Goal: Transaction & Acquisition: Subscribe to service/newsletter

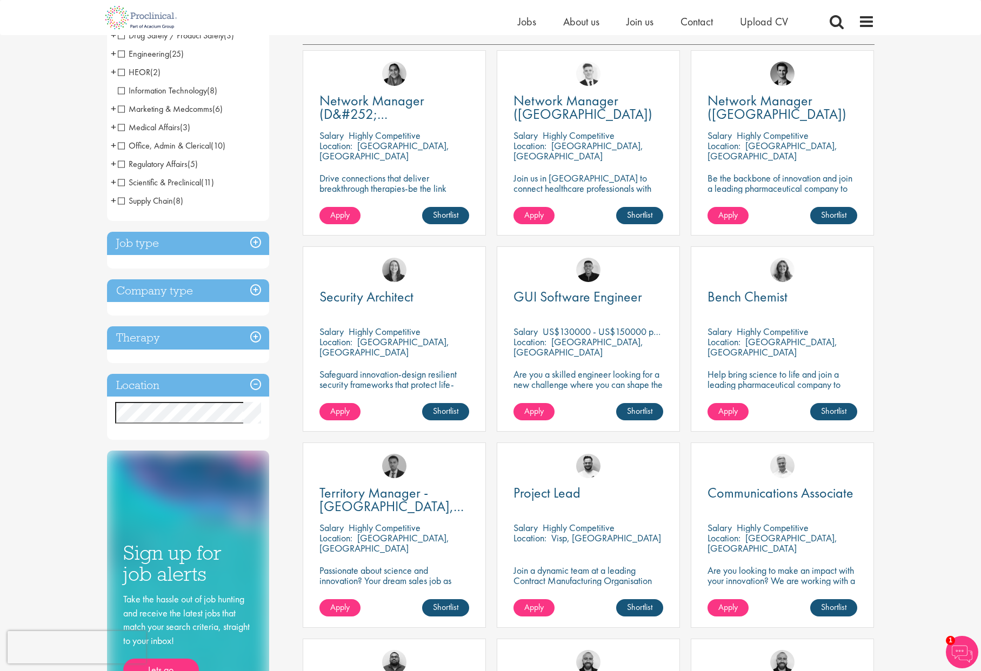
scroll to position [216, 0]
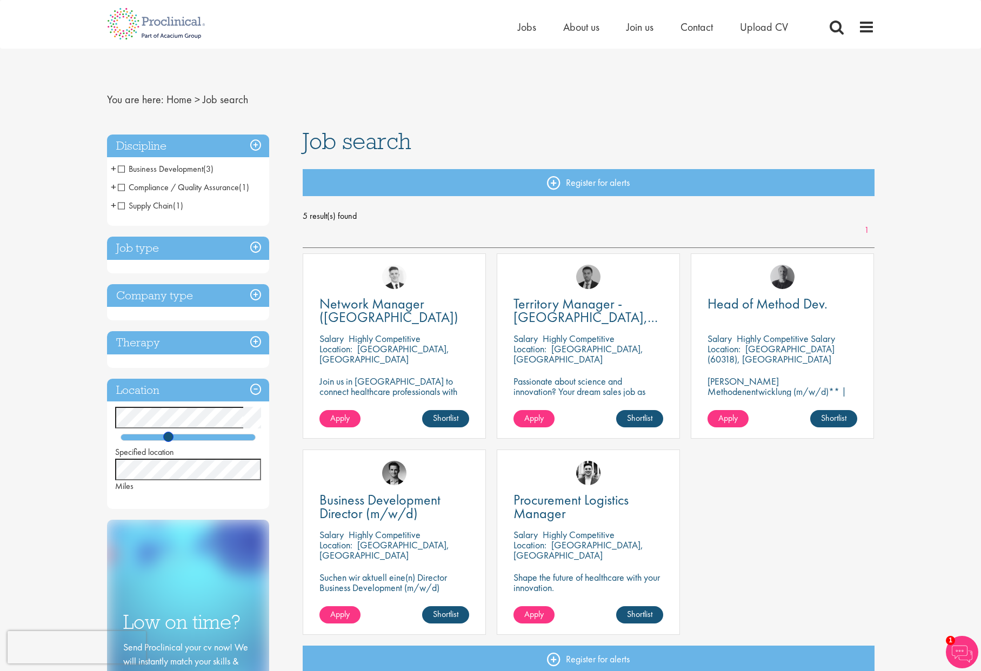
drag, startPoint x: 146, startPoint y: 435, endPoint x: 169, endPoint y: 440, distance: 22.7
click at [169, 440] on span at bounding box center [168, 437] width 10 height 10
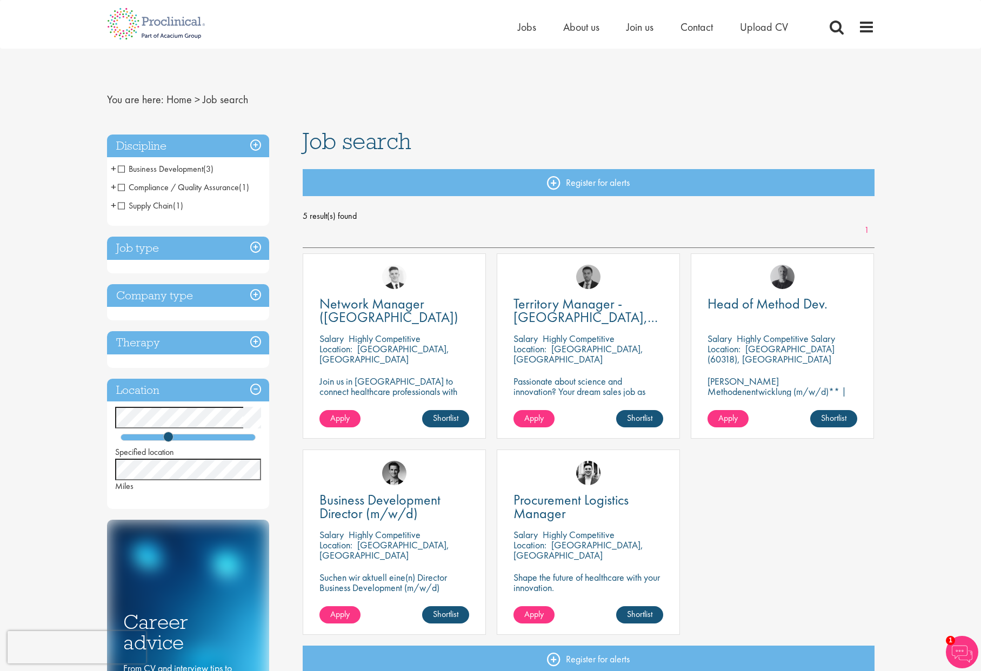
click at [379, 75] on div "You are here: Home > Job search Discipline Business Development (3) - + Licensi…" at bounding box center [490, 426] width 783 height 754
click at [363, 80] on div "You are here: Home > Job search Discipline Business Development (3) - + Licensi…" at bounding box center [490, 426] width 783 height 754
drag, startPoint x: 170, startPoint y: 437, endPoint x: 180, endPoint y: 436, distance: 10.3
click at [180, 436] on span at bounding box center [177, 437] width 10 height 10
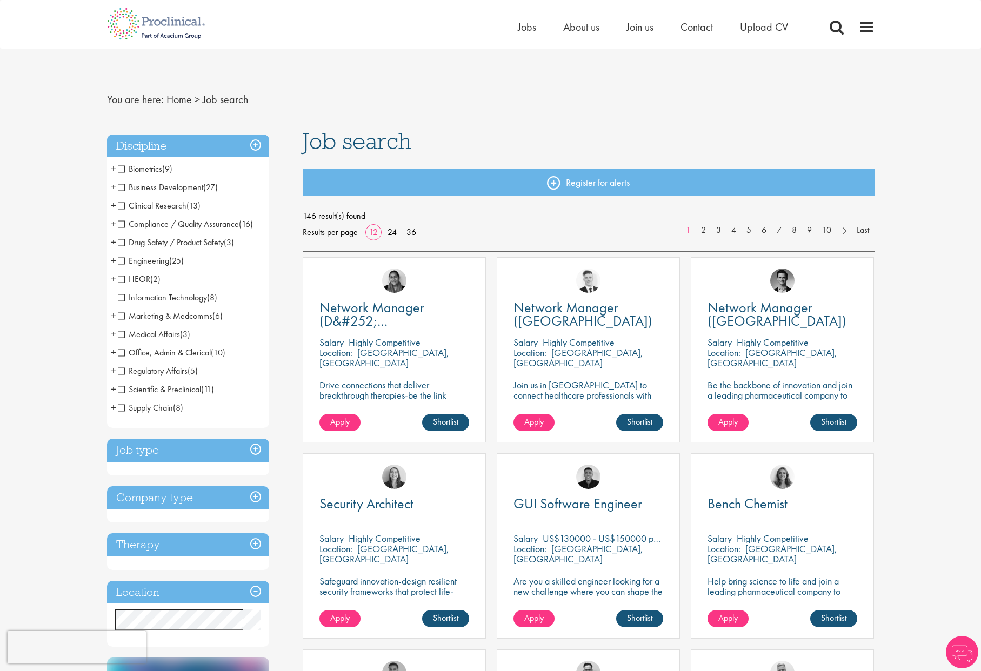
click at [257, 451] on h3 "Job type" at bounding box center [188, 450] width 162 height 23
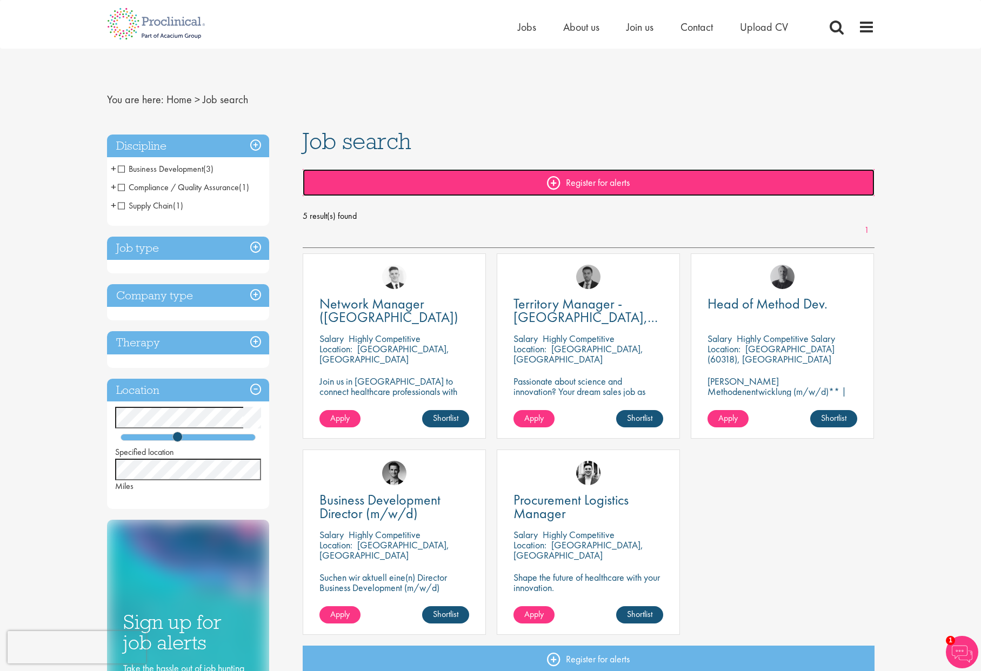
click at [565, 181] on link "Register for alerts" at bounding box center [589, 182] width 572 height 27
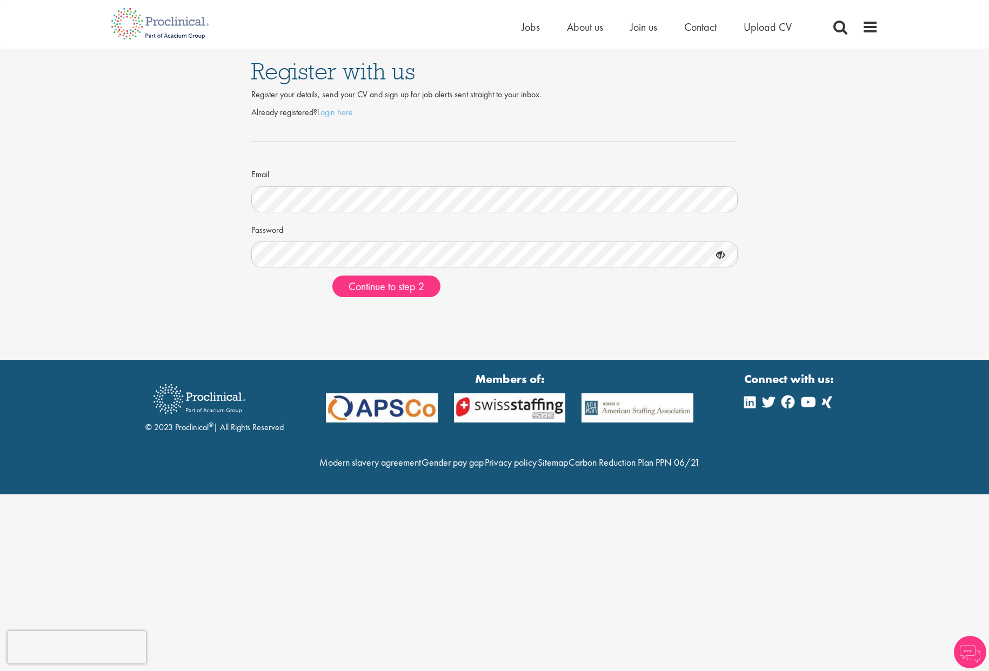
drag, startPoint x: 509, startPoint y: 311, endPoint x: 437, endPoint y: 237, distance: 102.8
click at [509, 310] on div "Register with us Register your details, send your CV and sign up for job alerts…" at bounding box center [494, 180] width 989 height 360
click at [789, 245] on div "Register with us Register your details, send your CV and sign up for job alerts…" at bounding box center [494, 177] width 1005 height 257
click at [369, 292] on span "Continue to step 2" at bounding box center [387, 286] width 76 height 14
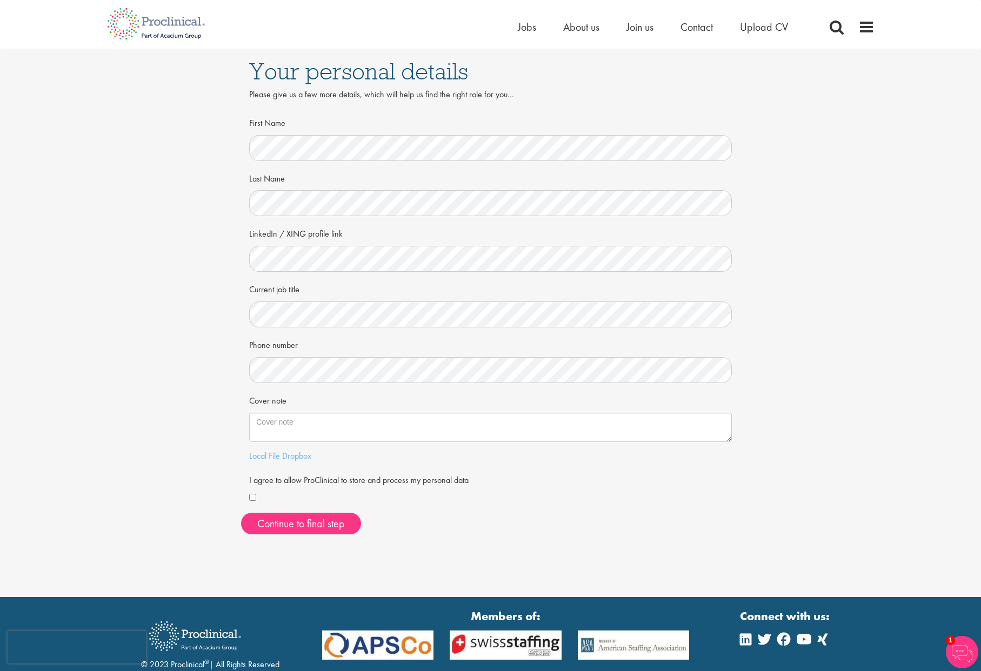
drag, startPoint x: 854, startPoint y: 175, endPoint x: 654, endPoint y: 10, distance: 258.3
click at [852, 166] on div "Your personal details Please give us a few more details, which will help us fin…" at bounding box center [490, 296] width 997 height 494
click at [172, 368] on div "Your personal details Please give us a few more details, which will help us fin…" at bounding box center [490, 296] width 997 height 494
click at [567, 492] on div at bounding box center [490, 498] width 483 height 13
click at [305, 528] on button "Continue to final step" at bounding box center [301, 524] width 120 height 22
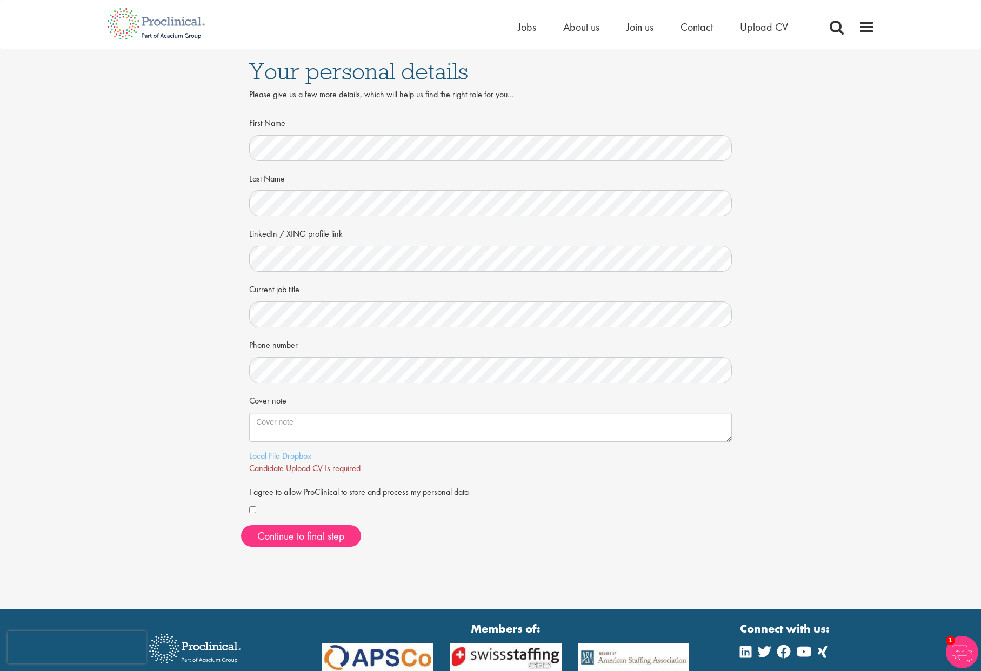
click at [698, 519] on div "First Name Last Name LinkedIn / XING profile link Current job title Phone numbe…" at bounding box center [490, 319] width 483 height 412
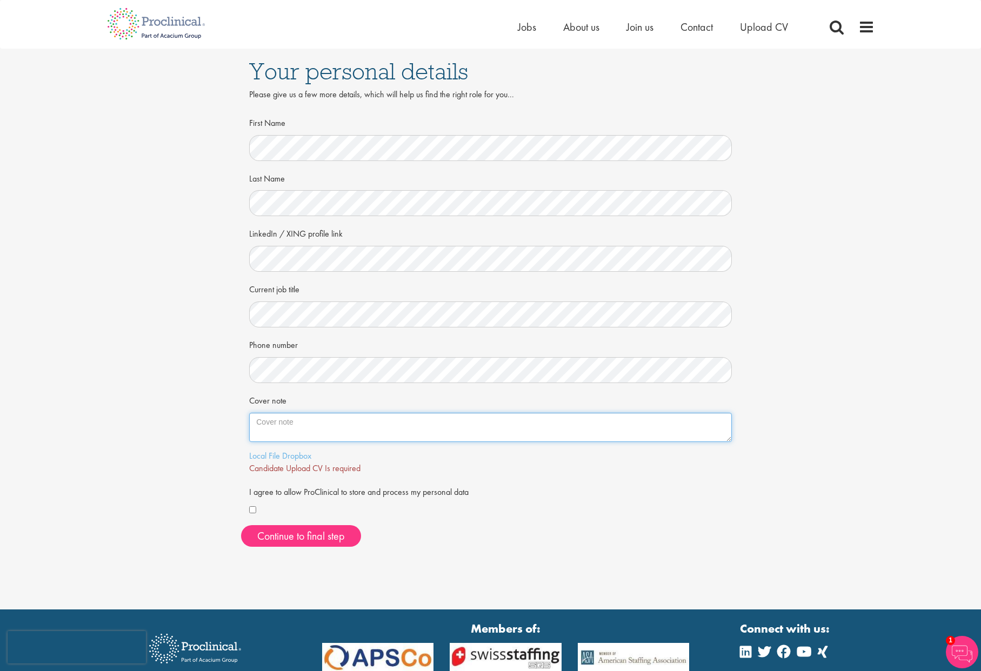
click at [309, 427] on textarea "Cover note" at bounding box center [490, 427] width 483 height 29
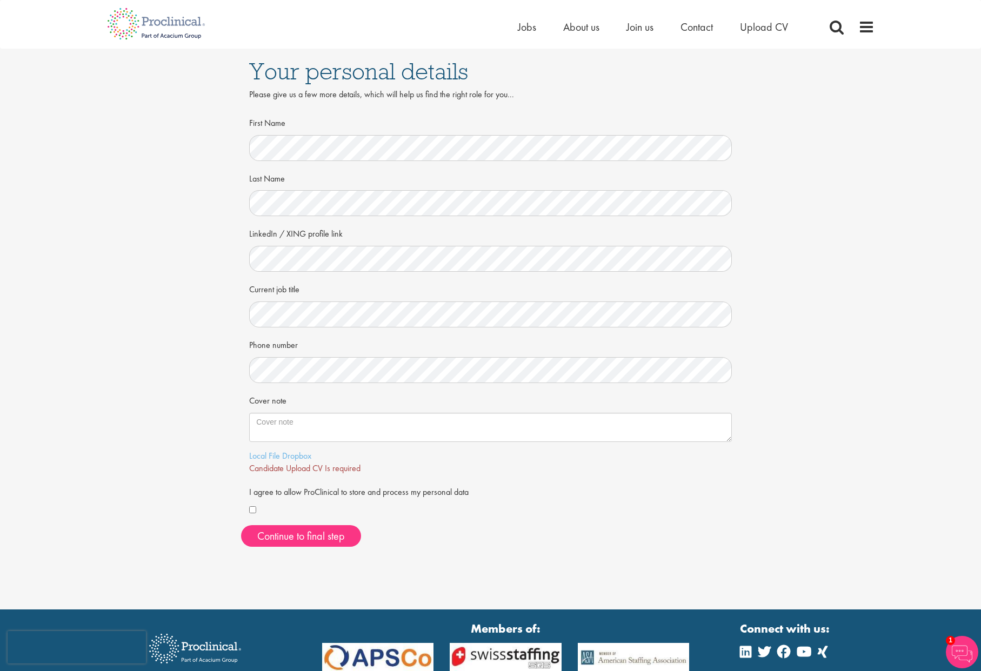
click at [742, 525] on div "Your personal details Please give us a few more details, which will help us fin…" at bounding box center [490, 302] width 997 height 507
click at [870, 385] on div "Your personal details Please give us a few more details, which will help us fin…" at bounding box center [490, 302] width 997 height 507
click at [293, 534] on span "Continue to final step" at bounding box center [301, 536] width 88 height 14
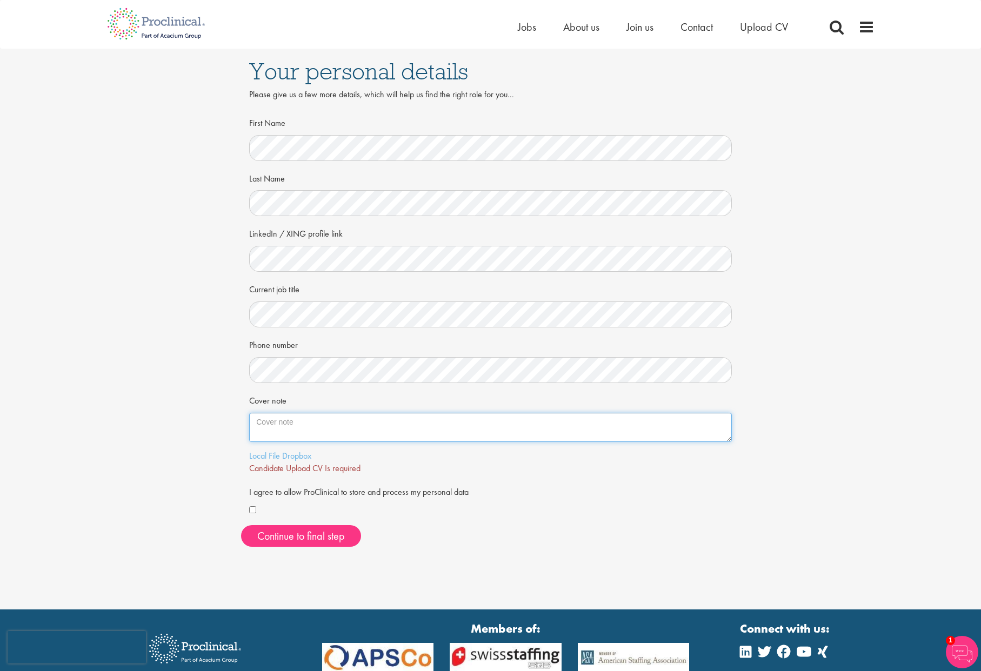
click at [289, 431] on textarea "Cover note" at bounding box center [490, 427] width 483 height 29
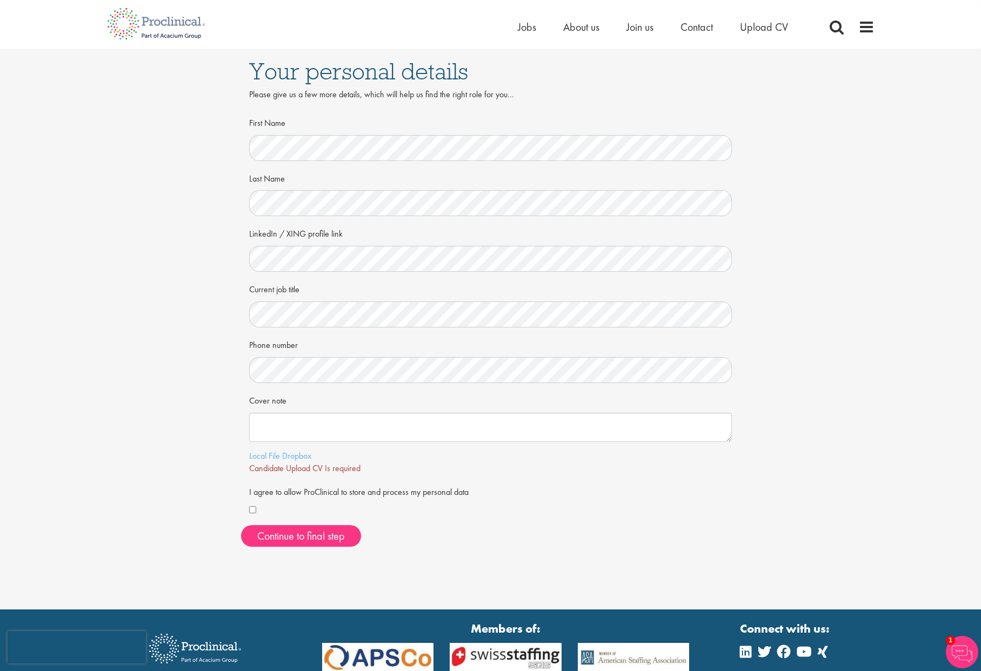
click at [766, 467] on div "Your personal details Please give us a few more details, which will help us fin…" at bounding box center [490, 302] width 997 height 507
click at [297, 538] on span "Continue to final step" at bounding box center [301, 536] width 88 height 14
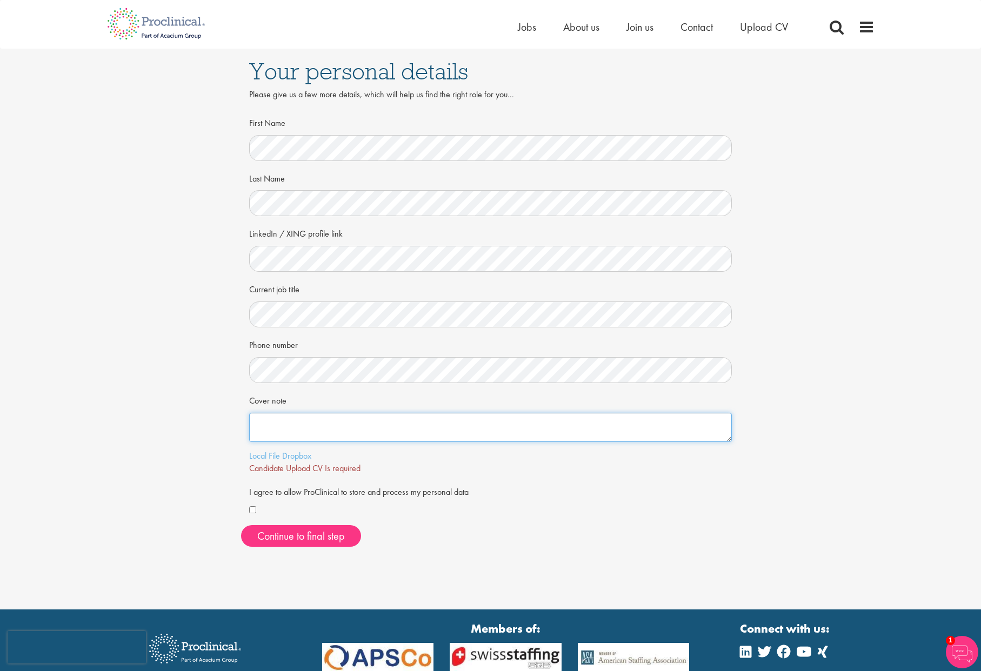
click at [285, 430] on textarea "Cover note" at bounding box center [490, 427] width 483 height 29
paste textarea "Projektmanager Verpackungsmanagement Packaging- Labeling- eIFU- Translation- MD…"
click at [587, 434] on textarea "Projektmanager Verpackungsmanagement Packaging- Labeling- eIFU- Translation- MD…" at bounding box center [490, 427] width 483 height 29
paste textarea "•Projektmanagement & Verpackungsmanagement / Layouts (MedTech/Pharma) •Leitung …"
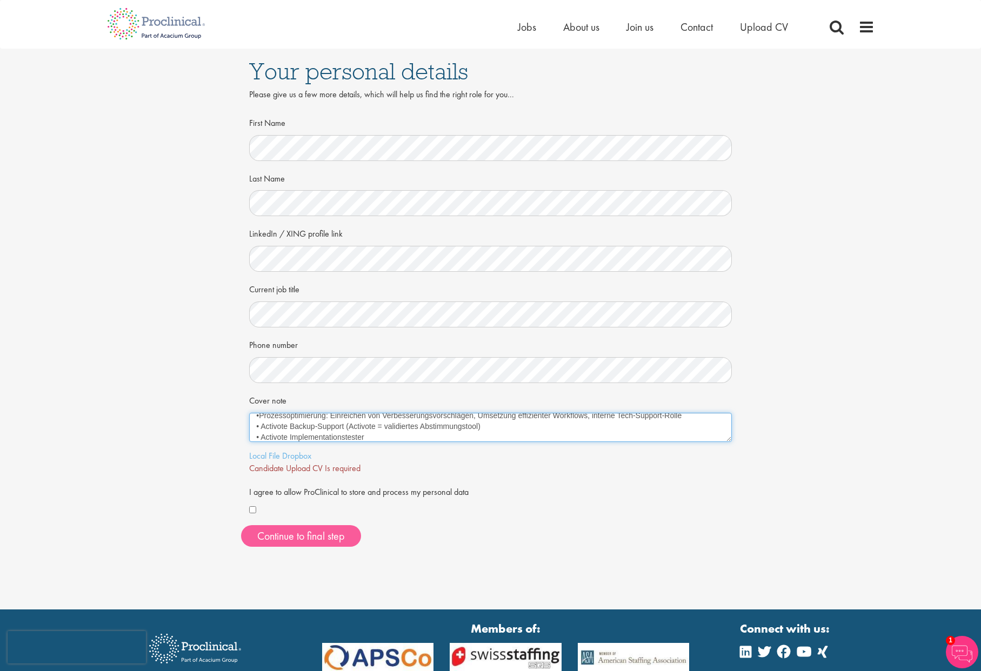
type textarea "Projektmanager Verpackungsmanagement Packaging- Labeling- eIFU- Translation- MD…"
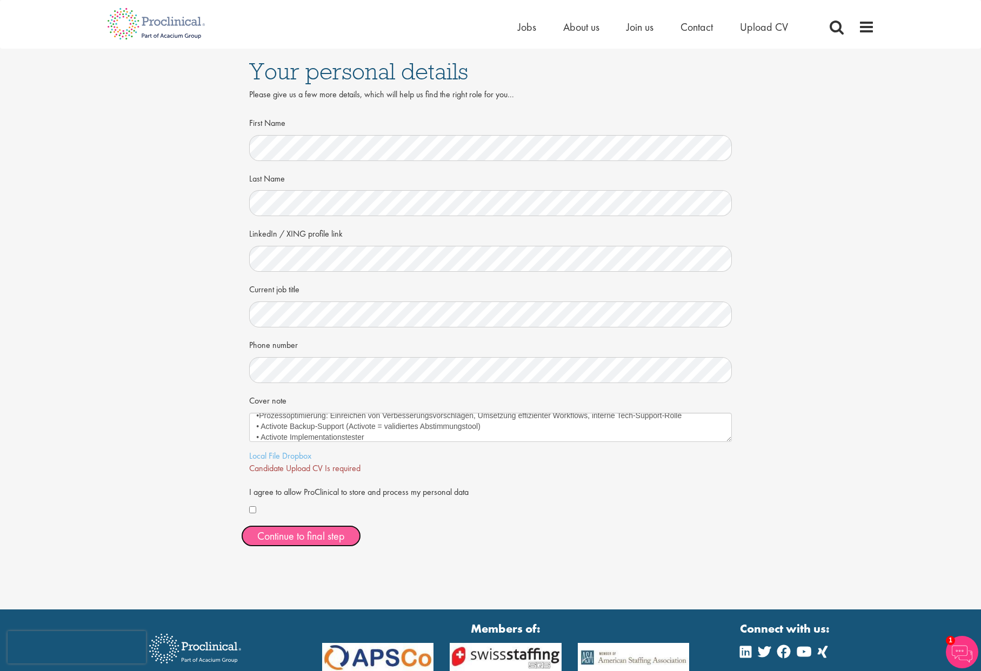
click at [301, 534] on span "Continue to final step" at bounding box center [301, 536] width 88 height 14
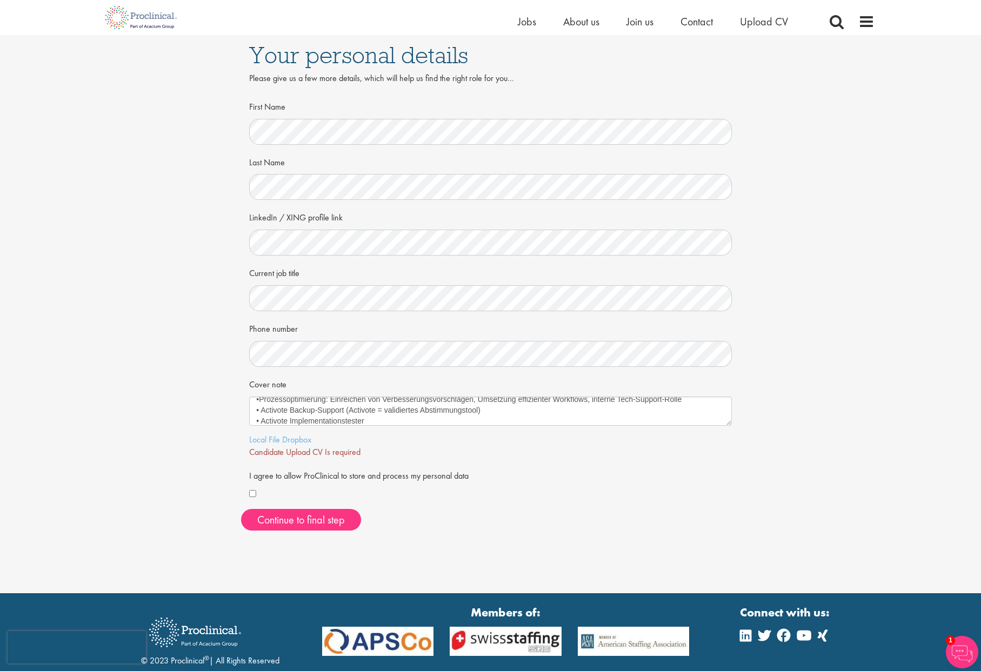
scroll to position [0, 0]
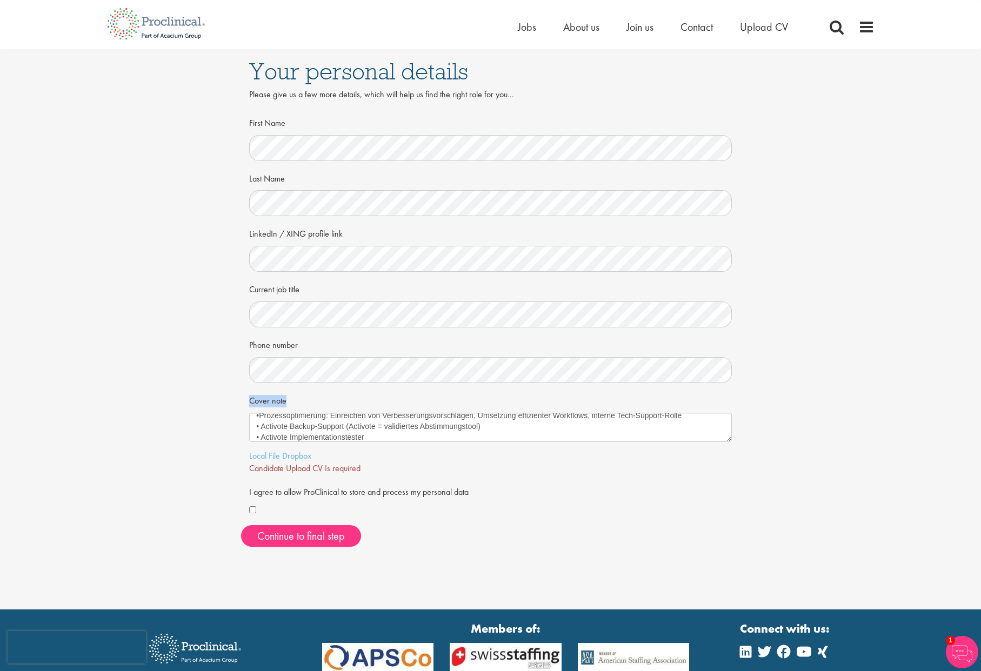
drag, startPoint x: 842, startPoint y: 383, endPoint x: 837, endPoint y: 364, distance: 20.1
click at [841, 381] on div "Your personal details Please give us a few more details, which will help us fin…" at bounding box center [490, 302] width 997 height 507
click at [807, 312] on div "Your personal details Please give us a few more details, which will help us fin…" at bounding box center [490, 302] width 997 height 507
click at [240, 372] on div "Your personal details Please give us a few more details, which will help us fin…" at bounding box center [490, 302] width 997 height 507
click at [294, 538] on span "Continue to final step" at bounding box center [301, 536] width 88 height 14
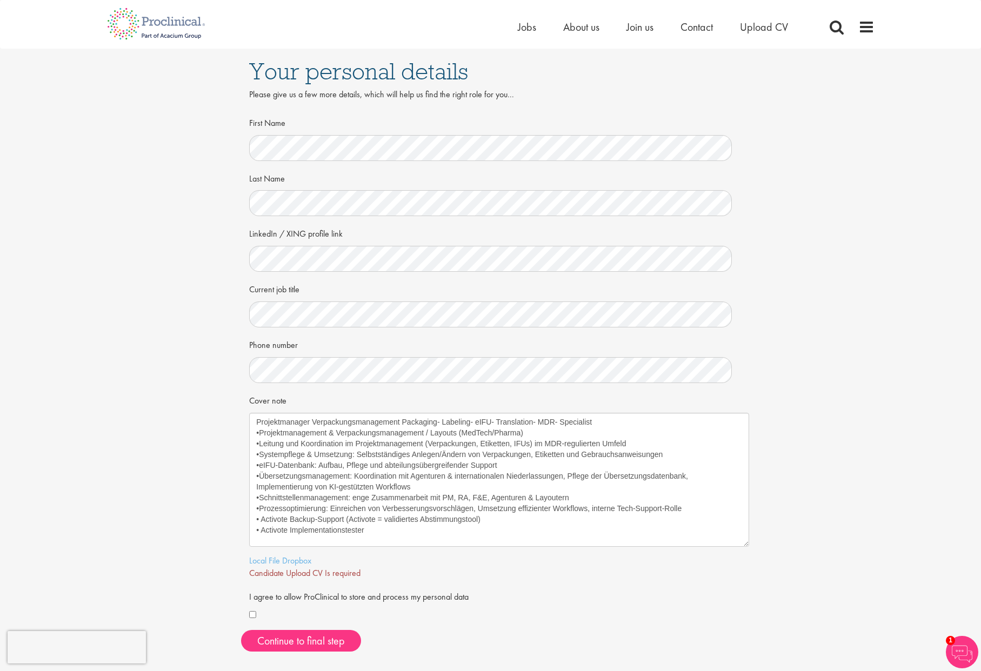
drag, startPoint x: 723, startPoint y: 441, endPoint x: 741, endPoint y: 546, distance: 106.3
click at [741, 546] on textarea "Projektmanager Verpackungsmanagement Packaging- Labeling- eIFU- Translation- MD…" at bounding box center [499, 480] width 500 height 134
click at [873, 525] on div "Your personal details Please give us a few more details, which will help us fin…" at bounding box center [490, 355] width 997 height 612
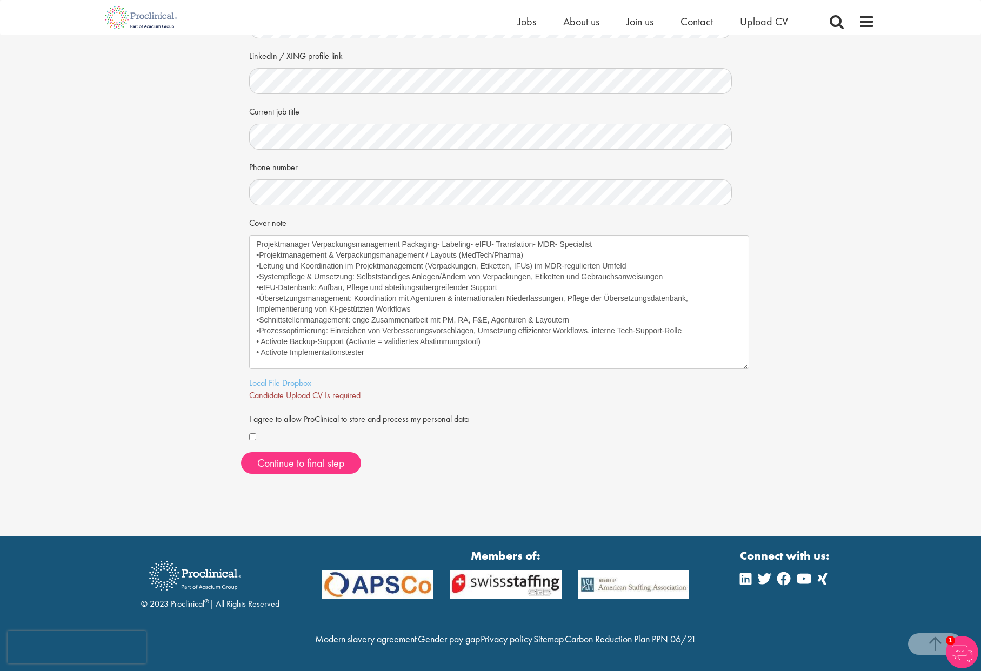
scroll to position [187, 0]
click at [272, 377] on link "Local File" at bounding box center [264, 382] width 31 height 11
click at [299, 456] on span "Continue to final step" at bounding box center [301, 463] width 88 height 14
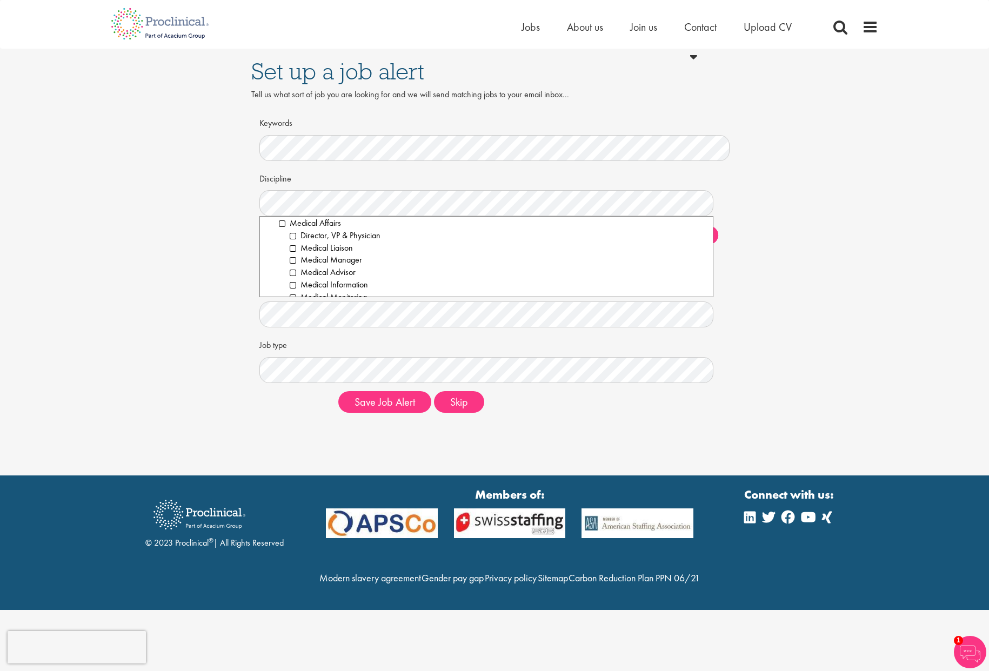
scroll to position [994, 0]
click at [282, 223] on li "Medical Affairs" at bounding box center [492, 222] width 426 height 12
click at [293, 273] on li "Labelling & Artwork" at bounding box center [497, 272] width 415 height 12
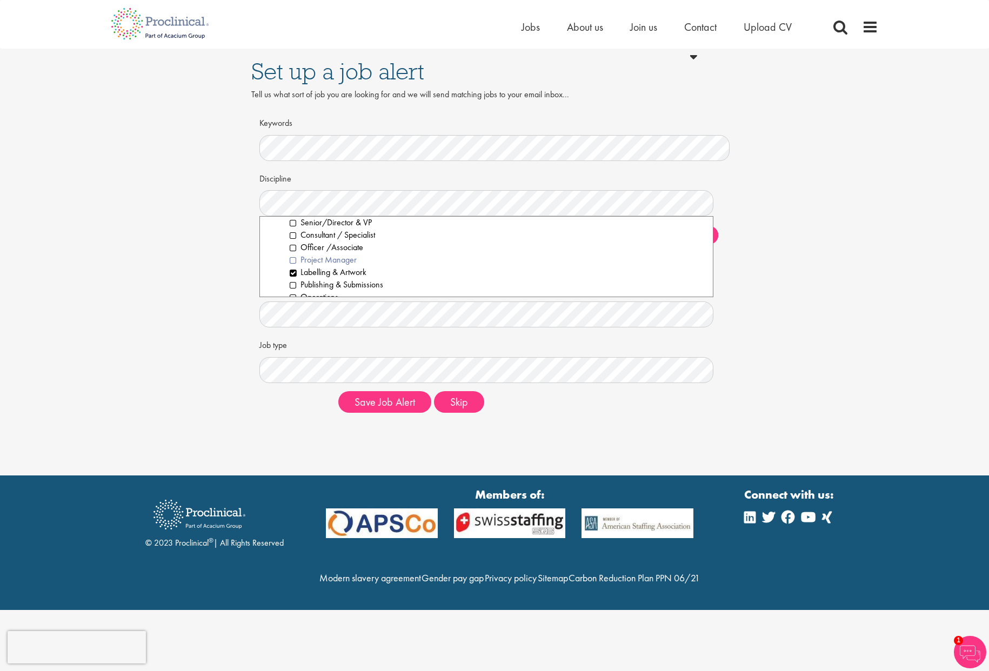
click at [293, 262] on li "Project Manager" at bounding box center [497, 260] width 415 height 12
click at [292, 236] on li "Consultant / Specialist" at bounding box center [497, 235] width 415 height 12
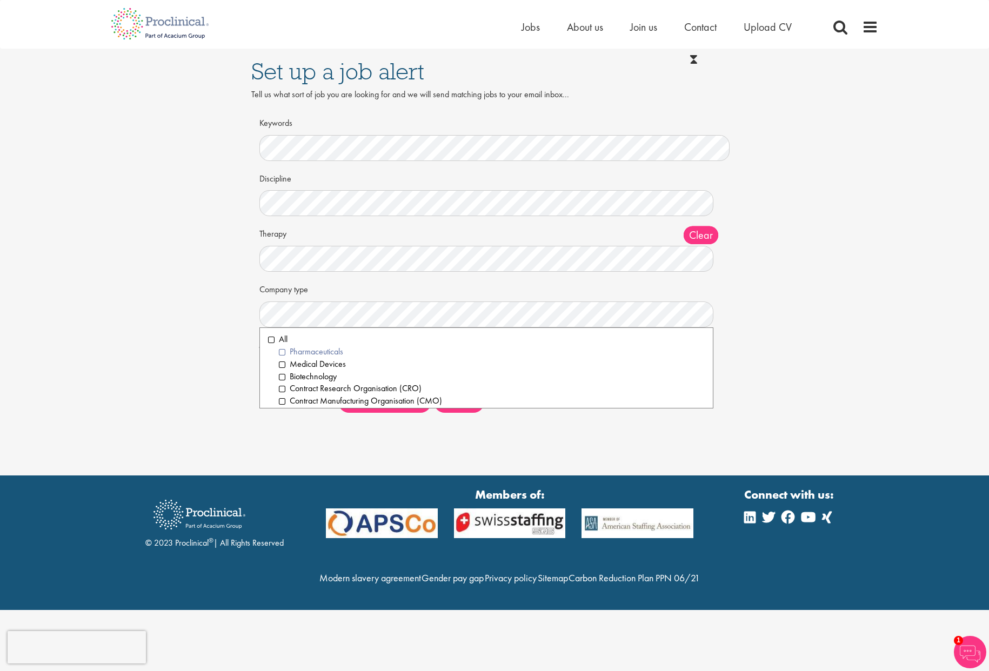
click at [283, 349] on li "Pharmaceuticals" at bounding box center [492, 352] width 426 height 12
click at [281, 360] on li "Medical Devices" at bounding box center [492, 364] width 426 height 12
click at [282, 374] on li "Biotechnology" at bounding box center [492, 377] width 426 height 12
click at [746, 369] on div "Set up a job alert Tell us what sort of job you are looking for and we will sen…" at bounding box center [494, 235] width 1005 height 373
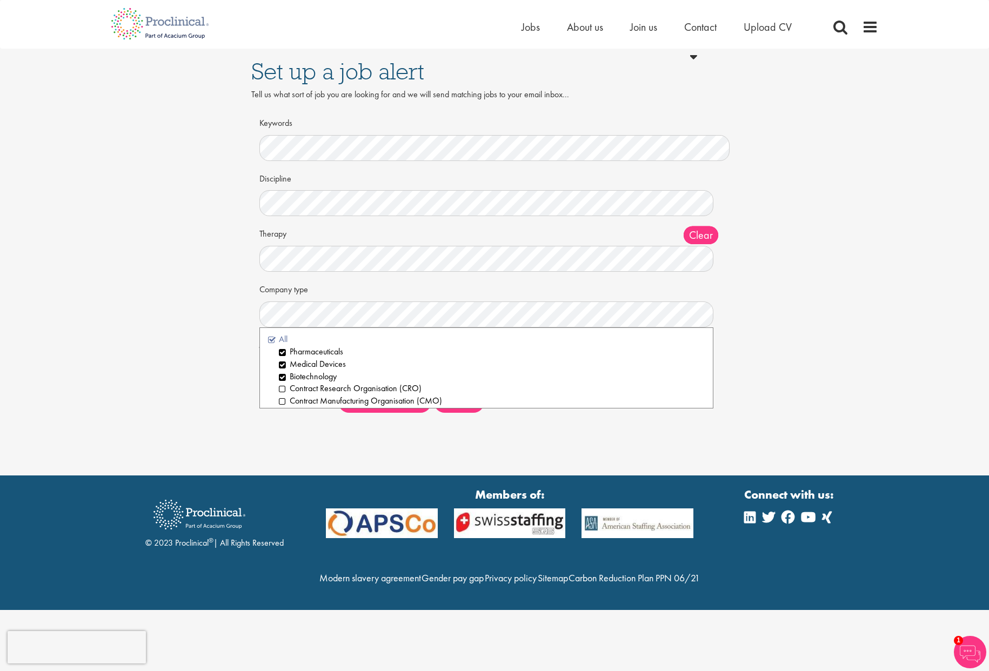
click at [271, 338] on li "All" at bounding box center [486, 339] width 437 height 12
click at [167, 304] on div "Set up a job alert Tell us what sort of job you are looking for and we will sen…" at bounding box center [494, 235] width 1005 height 373
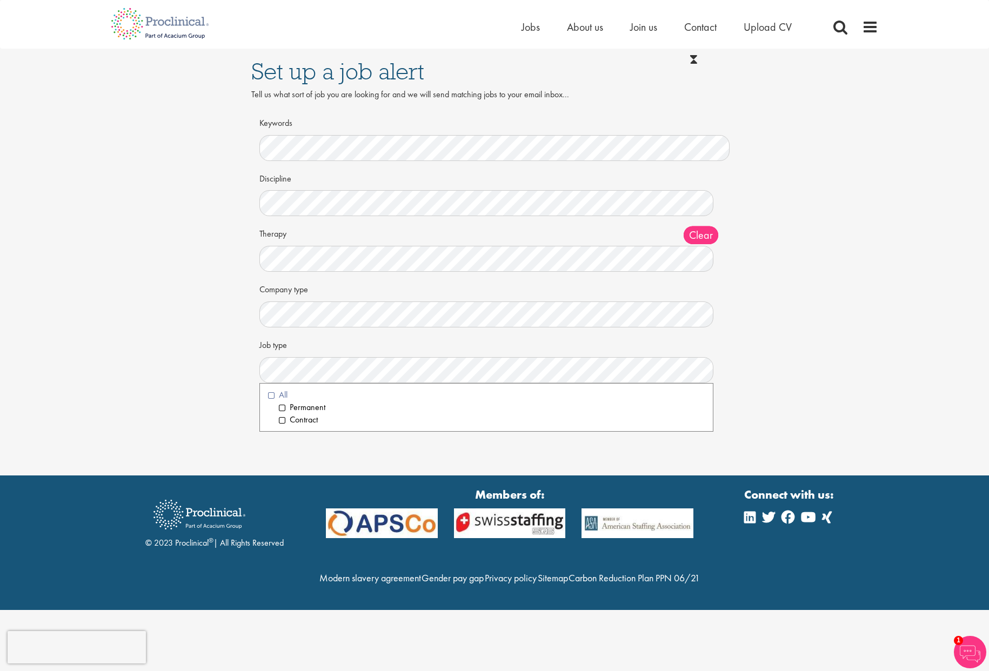
click at [272, 396] on li "All" at bounding box center [486, 395] width 437 height 12
click at [188, 304] on div "Set up a job alert Tell us what sort of job you are looking for and we will sen…" at bounding box center [494, 235] width 1005 height 373
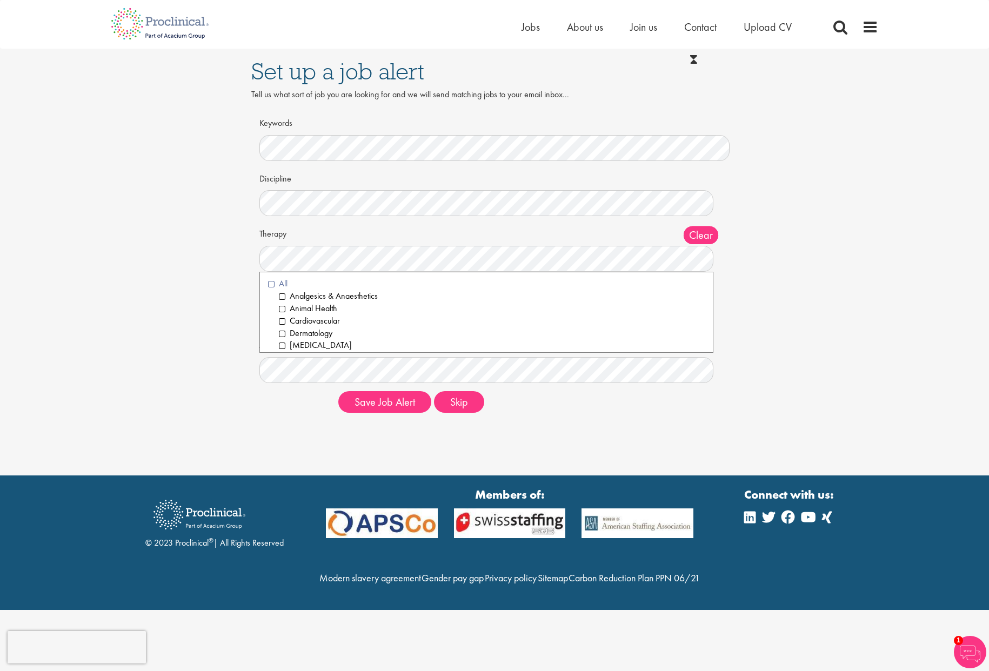
click at [272, 283] on li "All" at bounding box center [486, 284] width 437 height 12
click at [581, 437] on div "Set up a job alert Tell us what sort of job you are looking for and we will sen…" at bounding box center [494, 237] width 989 height 475
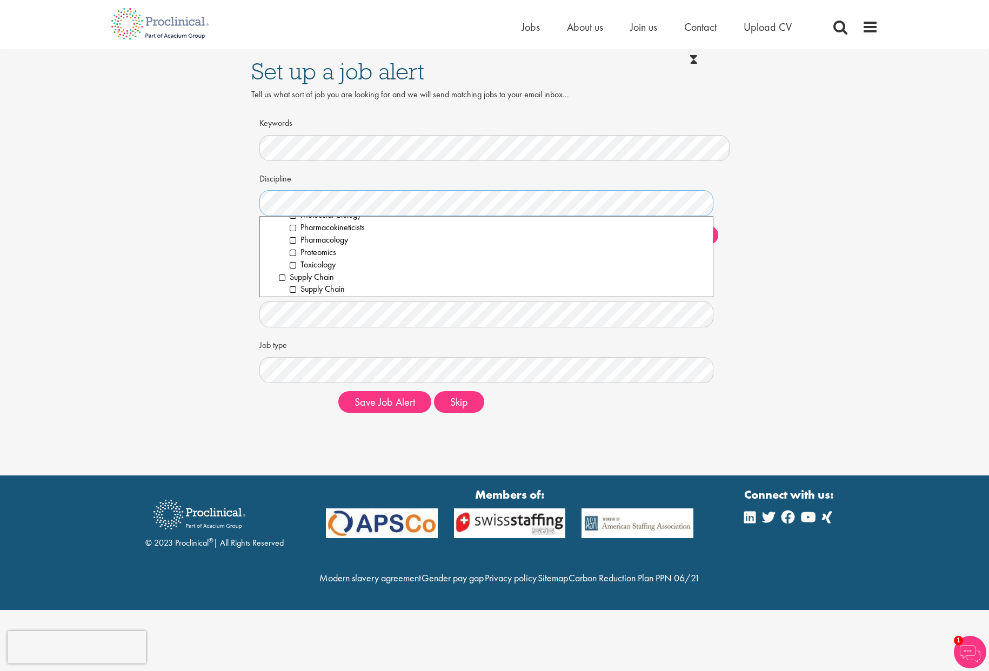
scroll to position [1572, 0]
click at [282, 285] on li "Leadership" at bounding box center [492, 285] width 426 height 12
click at [282, 254] on li "Data Science" at bounding box center [492, 253] width 426 height 12
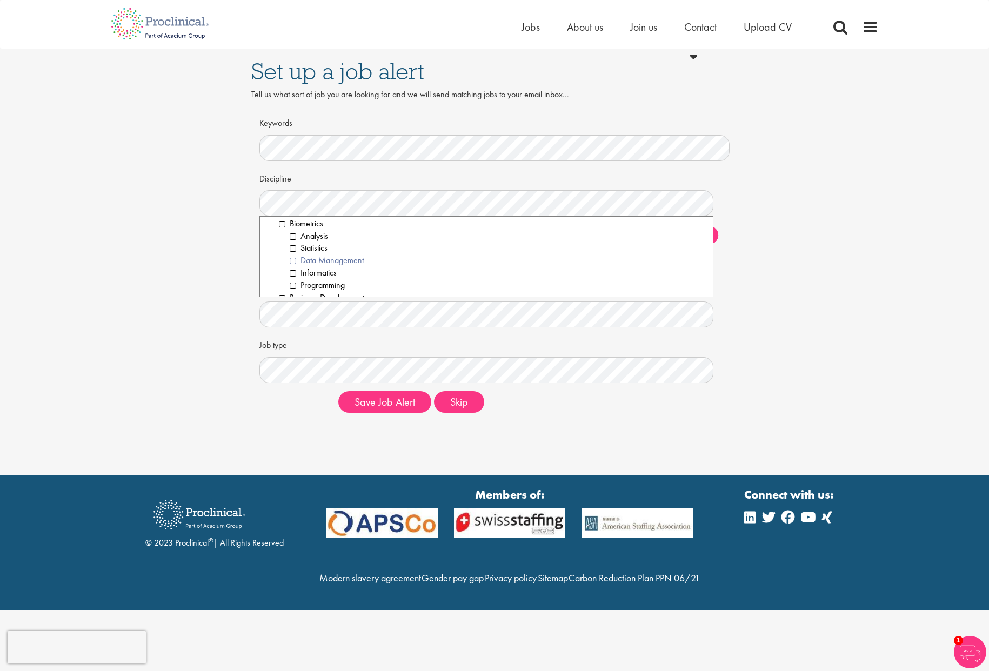
click at [291, 260] on li "Data Management" at bounding box center [497, 260] width 415 height 12
click at [294, 265] on li "Design" at bounding box center [497, 263] width 415 height 12
click at [292, 288] on li "Packaging" at bounding box center [497, 288] width 415 height 12
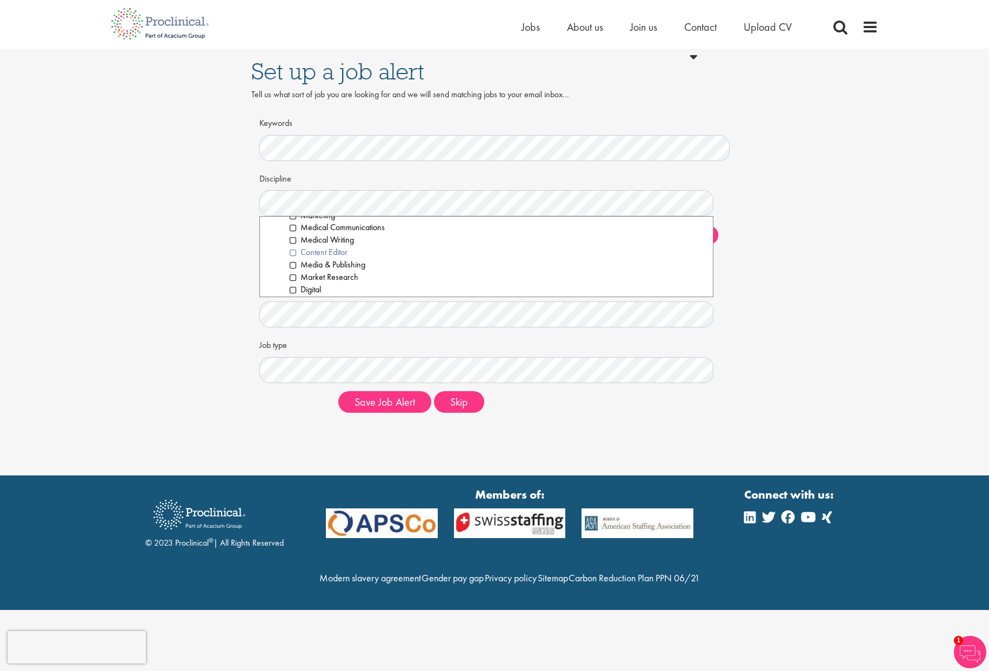
click at [292, 253] on li "Content Editor" at bounding box center [497, 252] width 415 height 12
click at [381, 403] on button "Save Job Alert" at bounding box center [384, 402] width 93 height 22
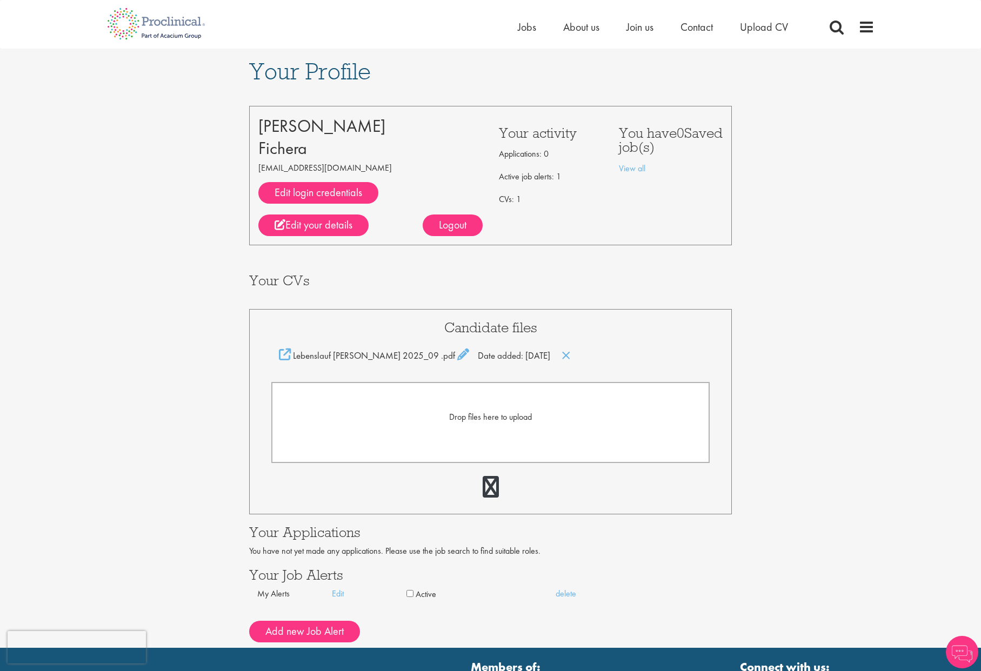
click at [827, 294] on div "Your Profile [PERSON_NAME] [EMAIL_ADDRESS][DOMAIN_NAME] Edit login credentials …" at bounding box center [490, 348] width 997 height 599
click at [789, 284] on div "Your Profile [PERSON_NAME] [EMAIL_ADDRESS][DOMAIN_NAME] Edit login credentials …" at bounding box center [490, 348] width 997 height 599
